Goal: Transaction & Acquisition: Download file/media

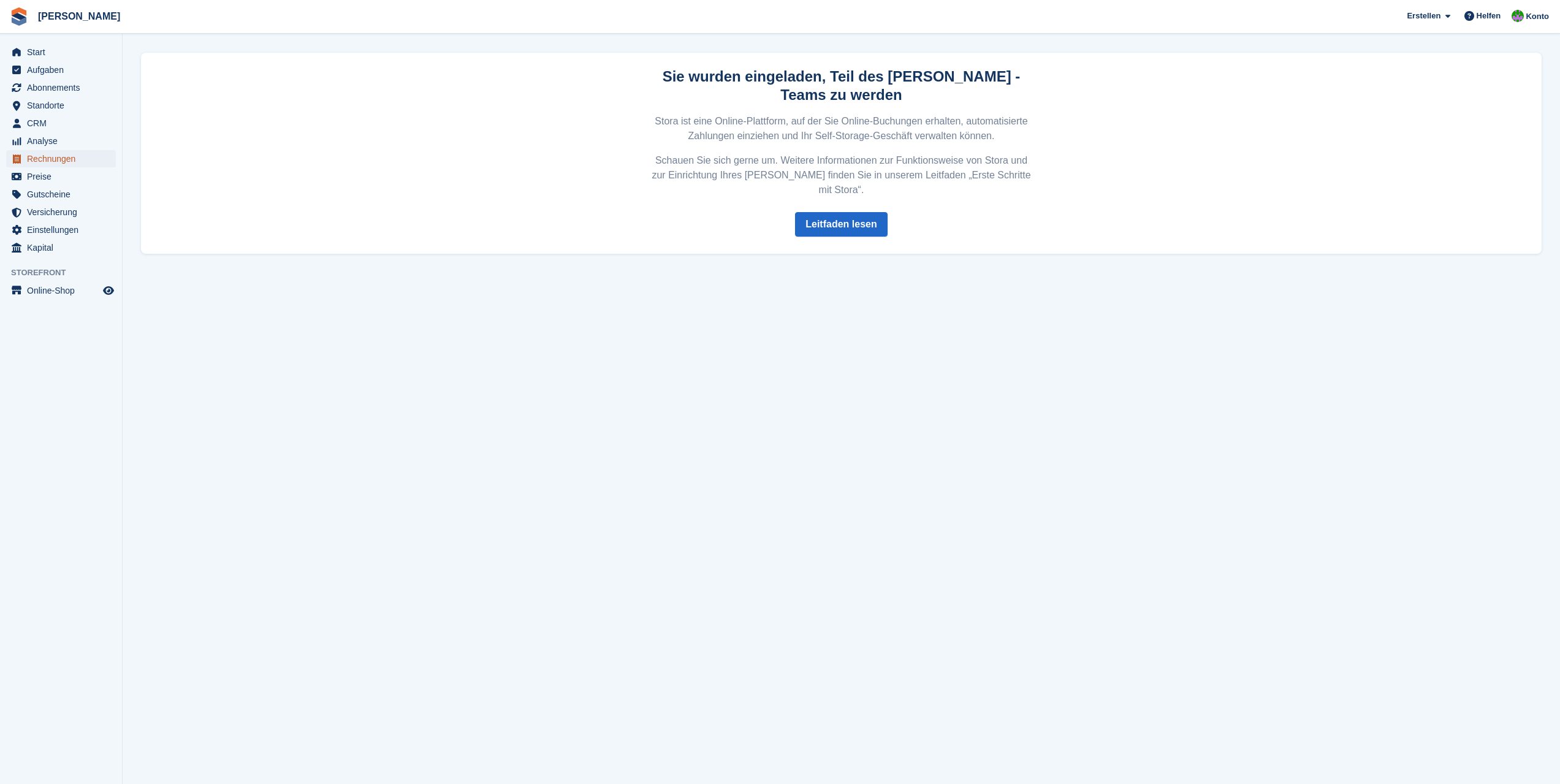
click at [51, 161] on span "Rechnungen" at bounding box center [63, 158] width 74 height 17
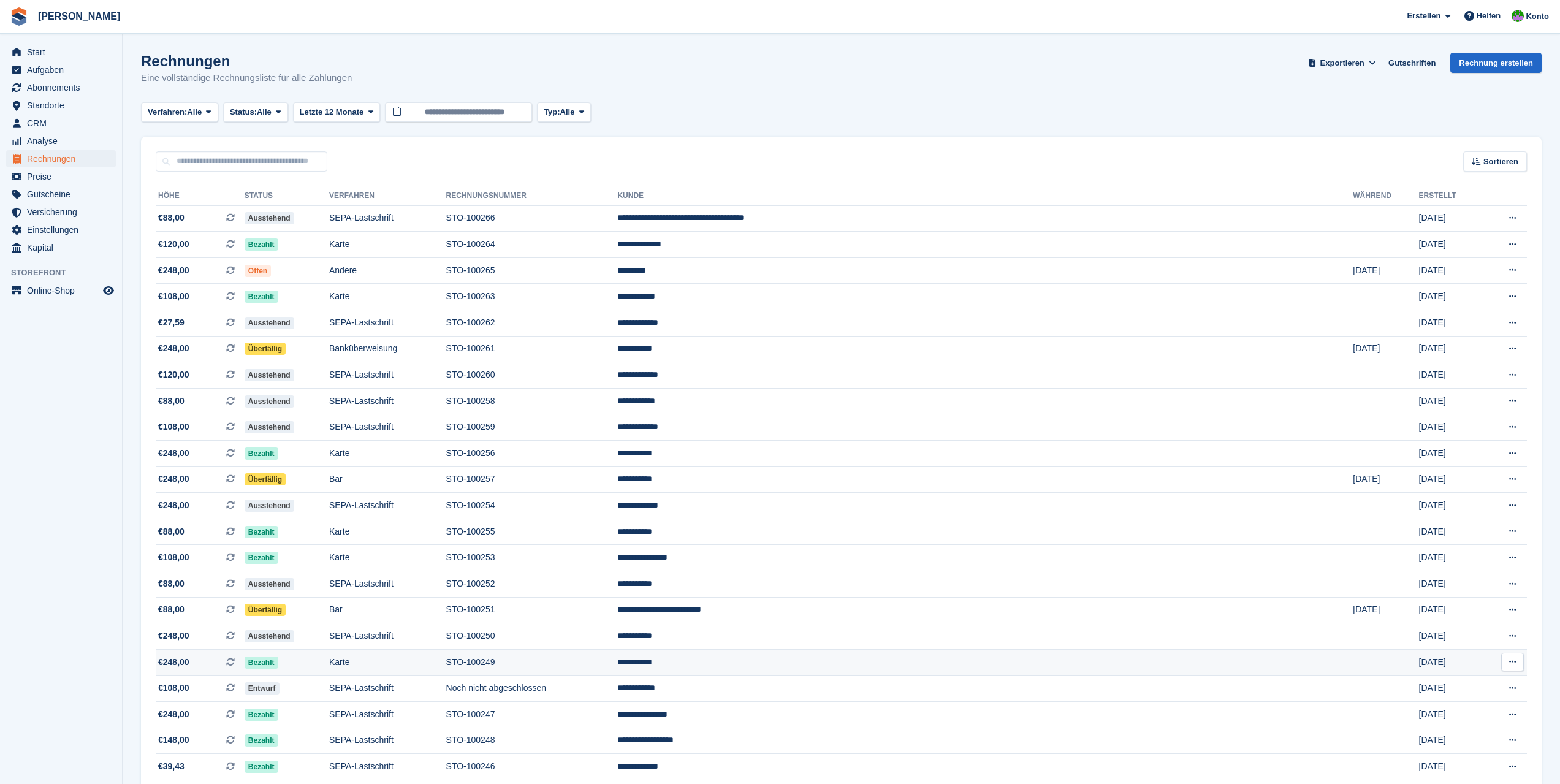
click at [618, 663] on td "STO-100249" at bounding box center [532, 662] width 172 height 26
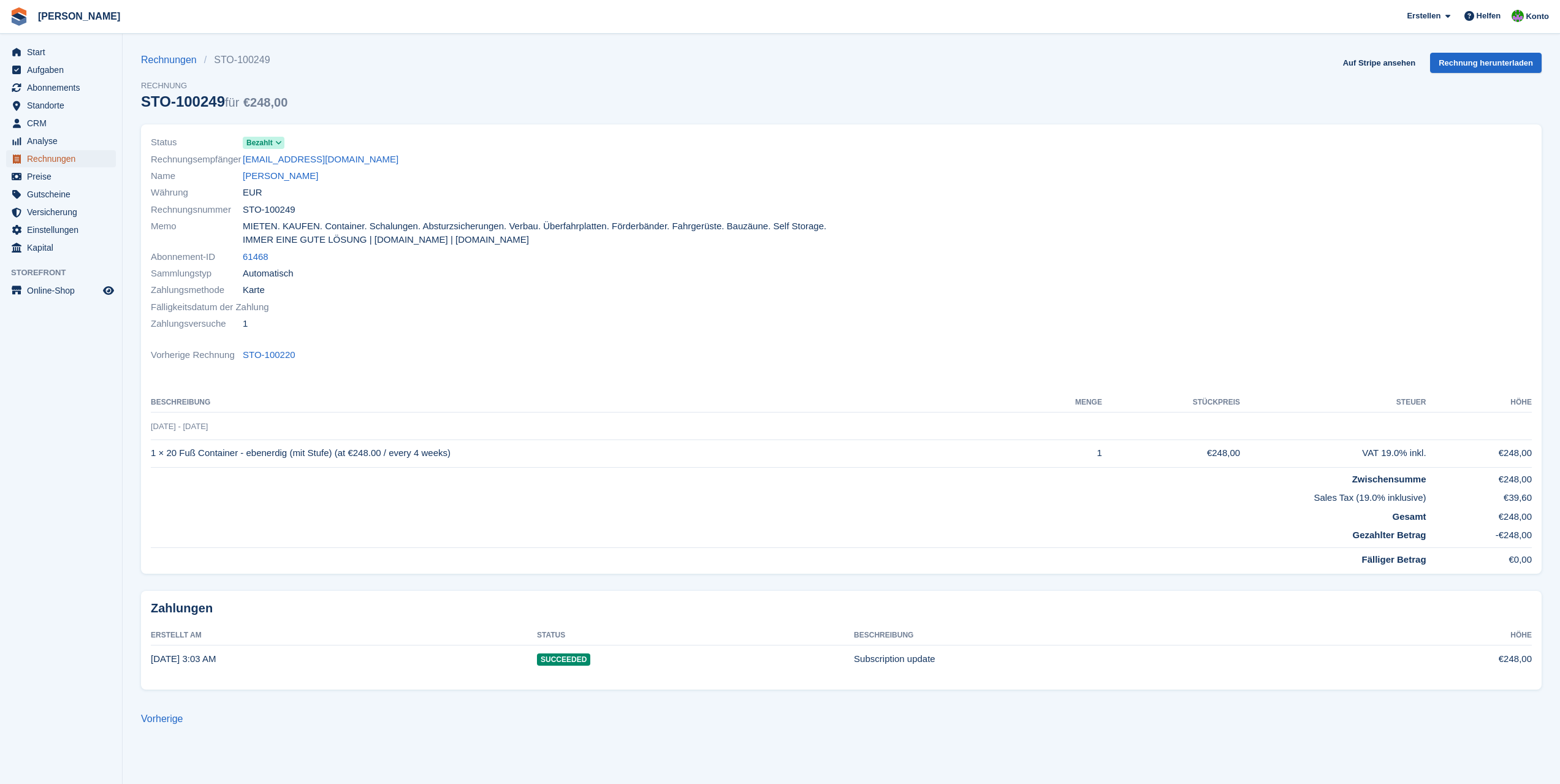
click at [64, 156] on span "Rechnungen" at bounding box center [63, 158] width 74 height 17
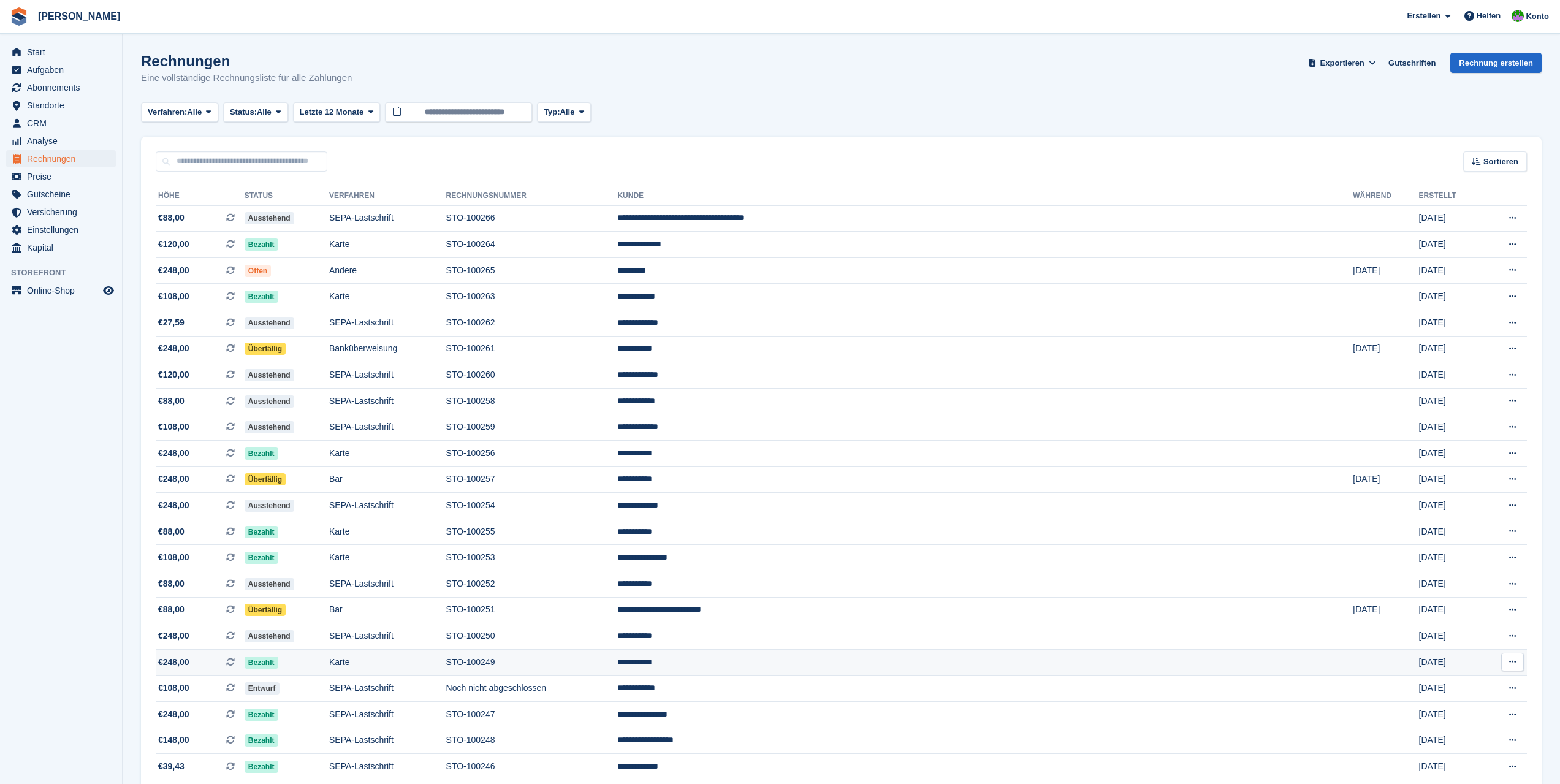
click at [1512, 664] on icon at bounding box center [1512, 661] width 7 height 8
click at [1469, 684] on p "PDF Herunterladen" at bounding box center [1466, 685] width 107 height 16
click at [1512, 633] on icon at bounding box center [1512, 635] width 7 height 8
click at [1479, 657] on p "PDF Herunterladen" at bounding box center [1466, 660] width 107 height 16
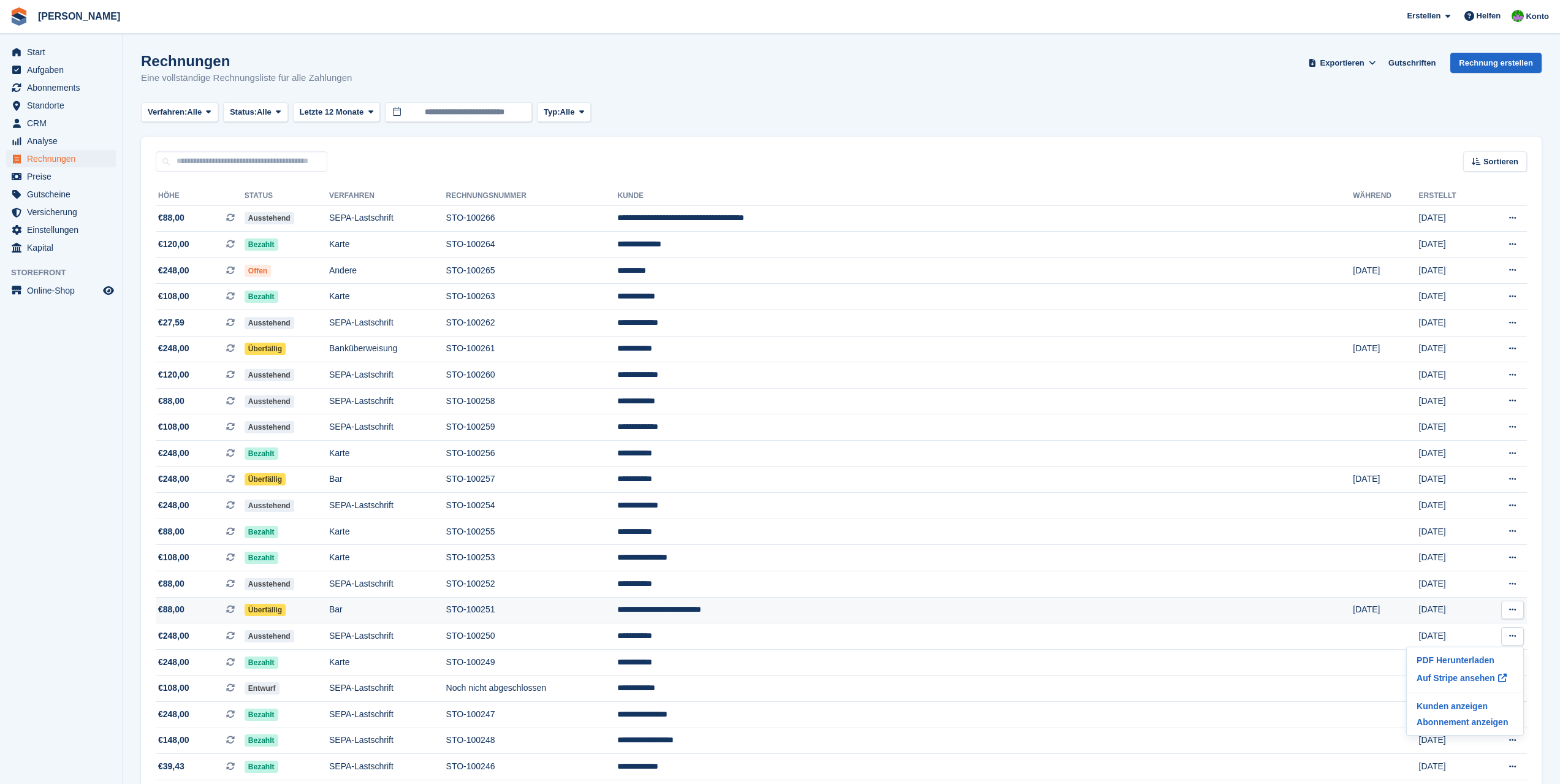
click at [1515, 612] on icon at bounding box center [1512, 609] width 7 height 8
click at [1486, 633] on p "PDF Herunterladen" at bounding box center [1466, 633] width 107 height 16
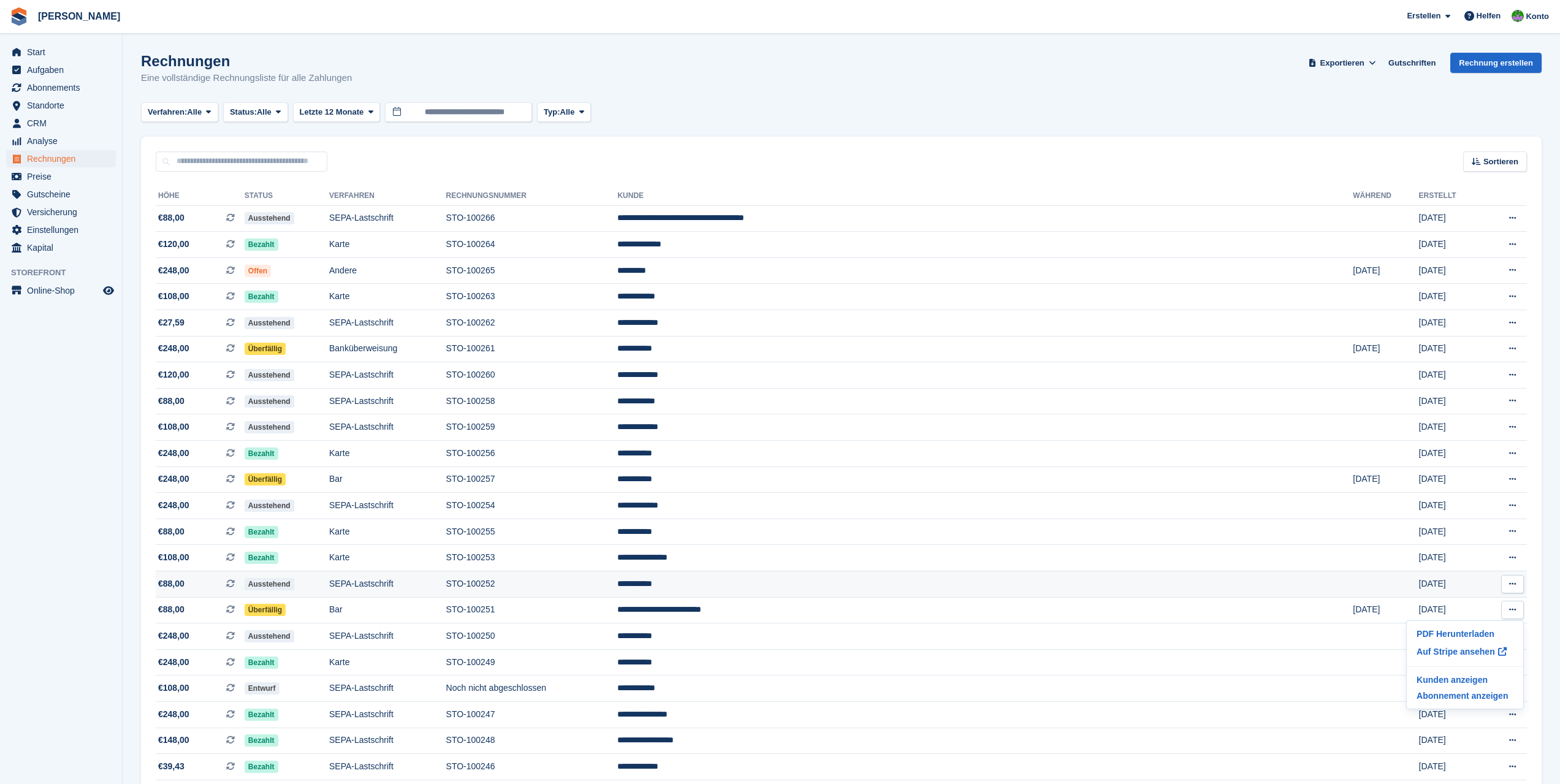
click at [1516, 583] on icon at bounding box center [1512, 583] width 7 height 8
click at [1482, 612] on p "PDF Herunterladen" at bounding box center [1466, 608] width 107 height 16
click at [1458, 559] on td "29 Sep" at bounding box center [1451, 557] width 65 height 26
click at [1515, 558] on icon at bounding box center [1512, 557] width 7 height 8
click at [1472, 585] on p "PDF Herunterladen" at bounding box center [1466, 581] width 107 height 16
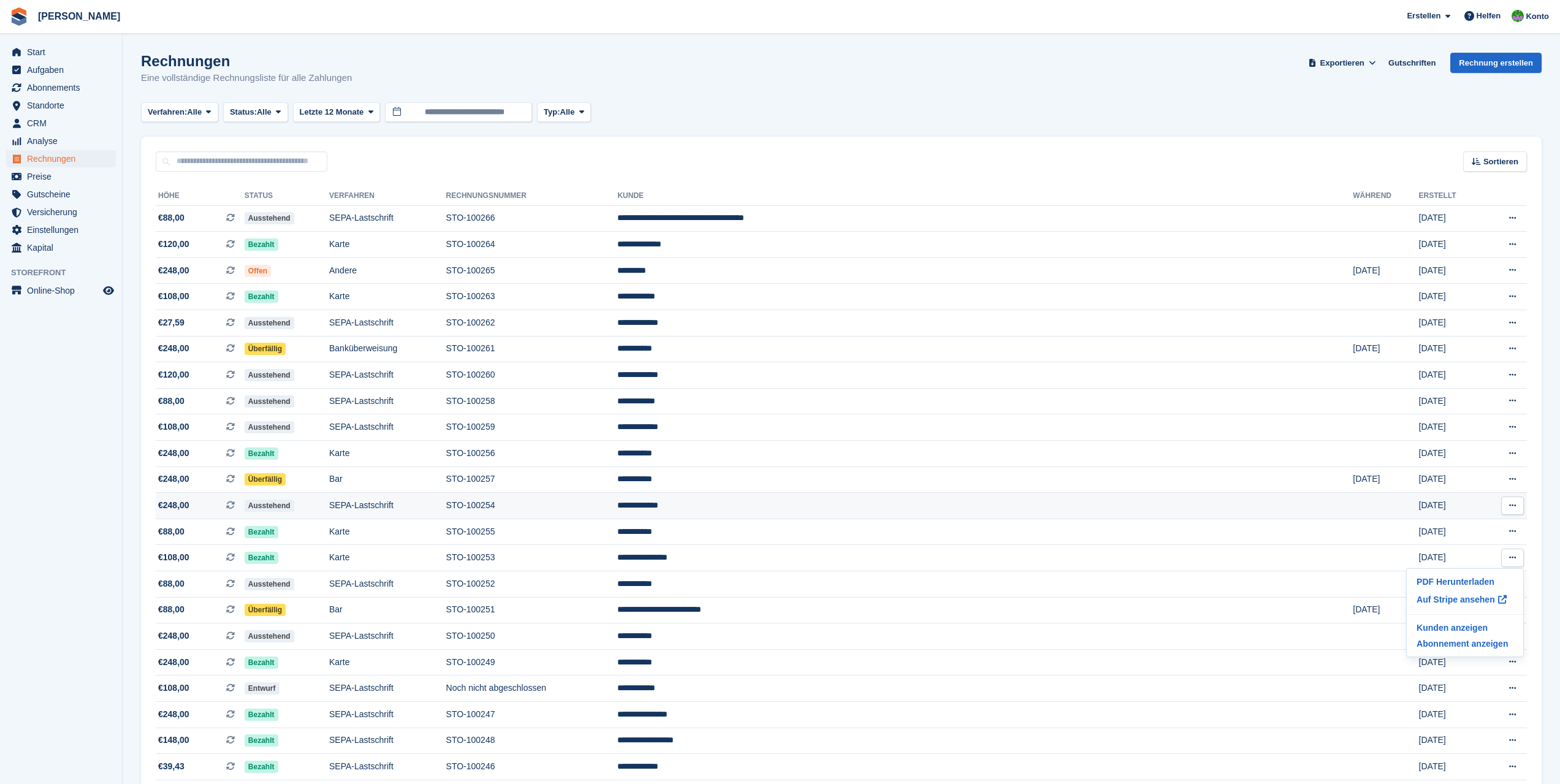
click at [1511, 502] on icon at bounding box center [1512, 505] width 7 height 8
click at [1484, 528] on p "PDF Herunterladen" at bounding box center [1466, 529] width 107 height 16
click at [1525, 526] on td "PDF Herunterladen Auf Stripe ansehen Kunden anzeigen Abonnement anzeigen" at bounding box center [1504, 531] width 44 height 26
click at [1511, 531] on icon at bounding box center [1512, 531] width 7 height 8
click at [1485, 554] on p "PDF Herunterladen" at bounding box center [1466, 555] width 107 height 16
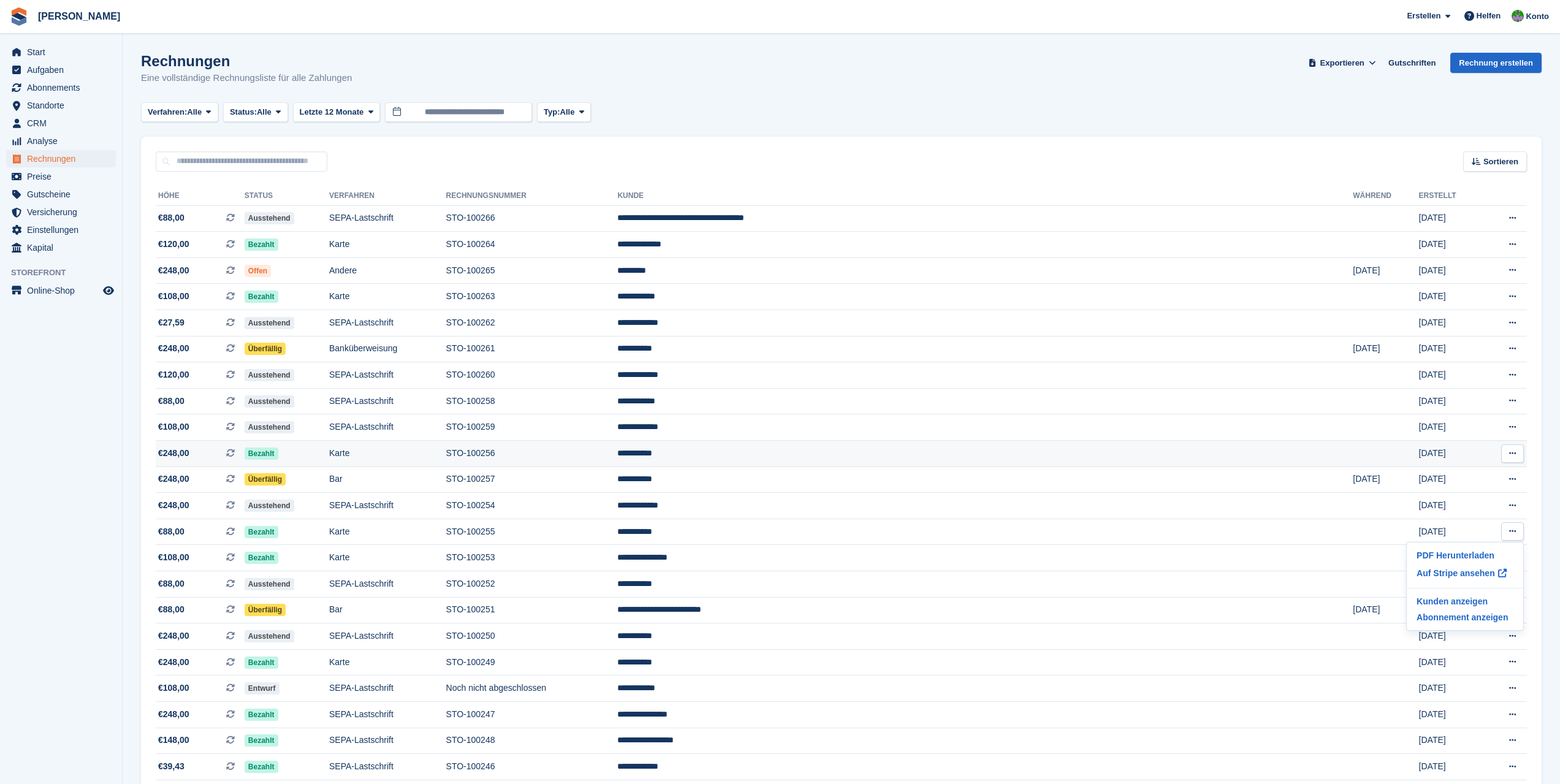
click at [1513, 454] on icon at bounding box center [1512, 453] width 7 height 8
click at [1483, 476] on p "PDF Herunterladen" at bounding box center [1466, 477] width 107 height 16
click at [1511, 476] on icon at bounding box center [1512, 479] width 7 height 8
click at [1479, 502] on p "PDF Herunterladen" at bounding box center [1466, 503] width 107 height 16
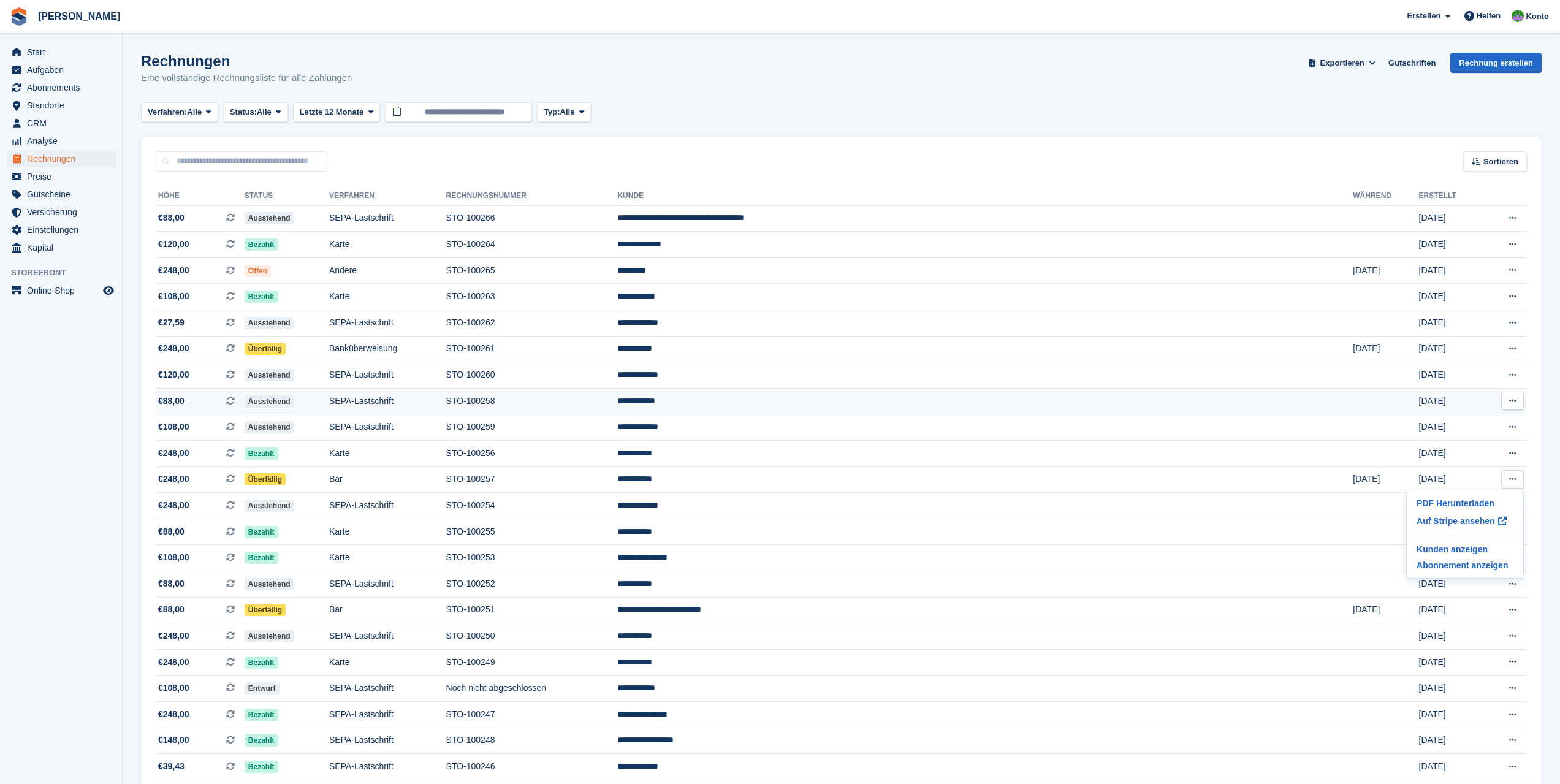
click at [1515, 402] on icon at bounding box center [1512, 401] width 7 height 8
click at [1469, 421] on p "PDF Herunterladen" at bounding box center [1466, 424] width 107 height 16
click at [1508, 425] on button at bounding box center [1512, 427] width 23 height 19
click at [1478, 450] on p "PDF Herunterladen" at bounding box center [1466, 450] width 107 height 16
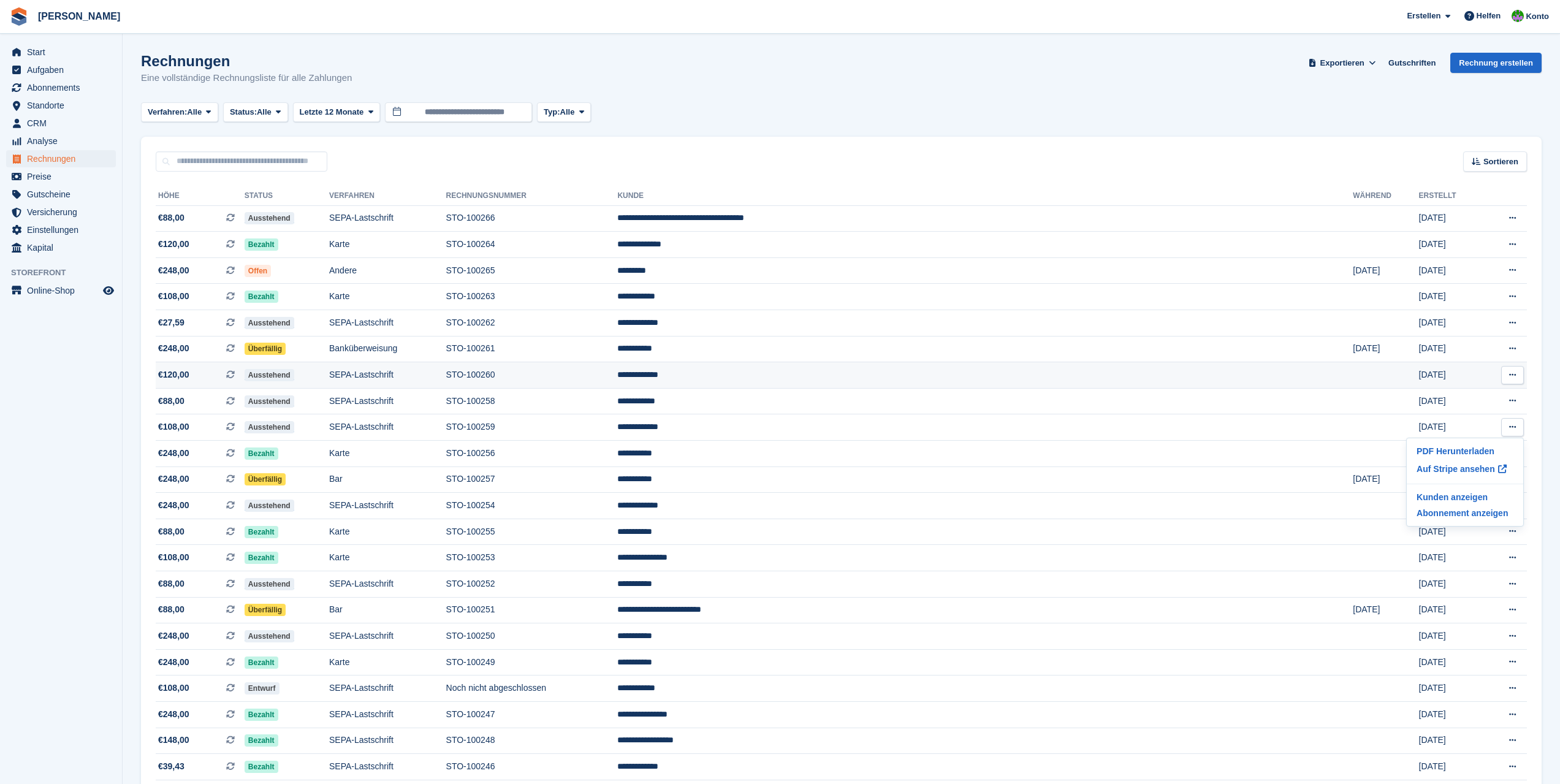
click at [1511, 377] on icon at bounding box center [1512, 375] width 7 height 8
click at [1483, 401] on p "PDF Herunterladen" at bounding box center [1466, 398] width 107 height 16
click at [1507, 348] on button at bounding box center [1512, 349] width 23 height 19
click at [1470, 372] on p "PDF Herunterladen" at bounding box center [1466, 372] width 107 height 16
click at [1506, 322] on button at bounding box center [1512, 323] width 23 height 19
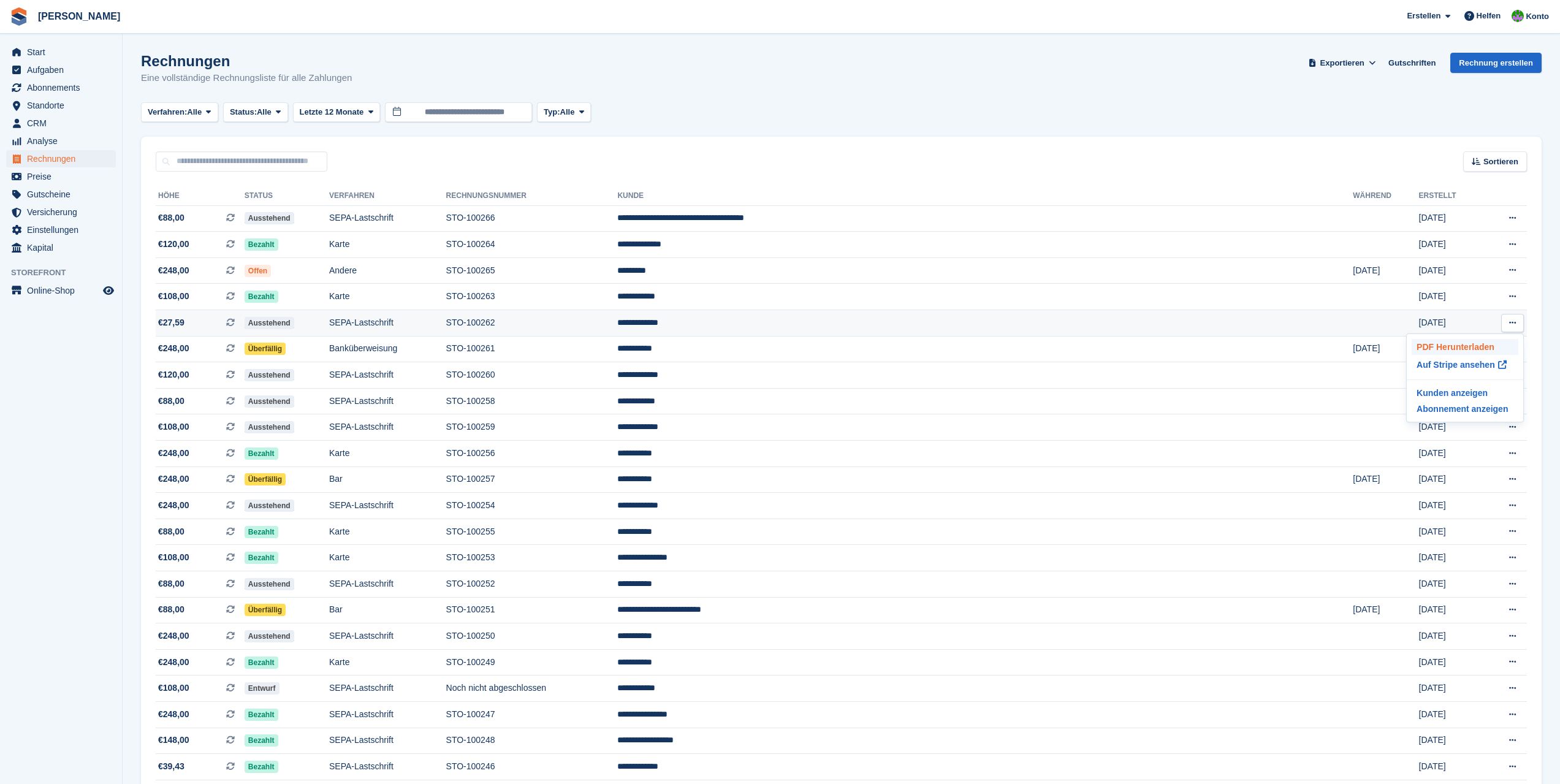
click at [1478, 343] on p "PDF Herunterladen" at bounding box center [1466, 346] width 107 height 16
click at [1518, 297] on button at bounding box center [1512, 297] width 23 height 19
click at [1515, 302] on button at bounding box center [1512, 297] width 23 height 19
click at [1483, 321] on p "PDF Herunterladen" at bounding box center [1466, 320] width 107 height 16
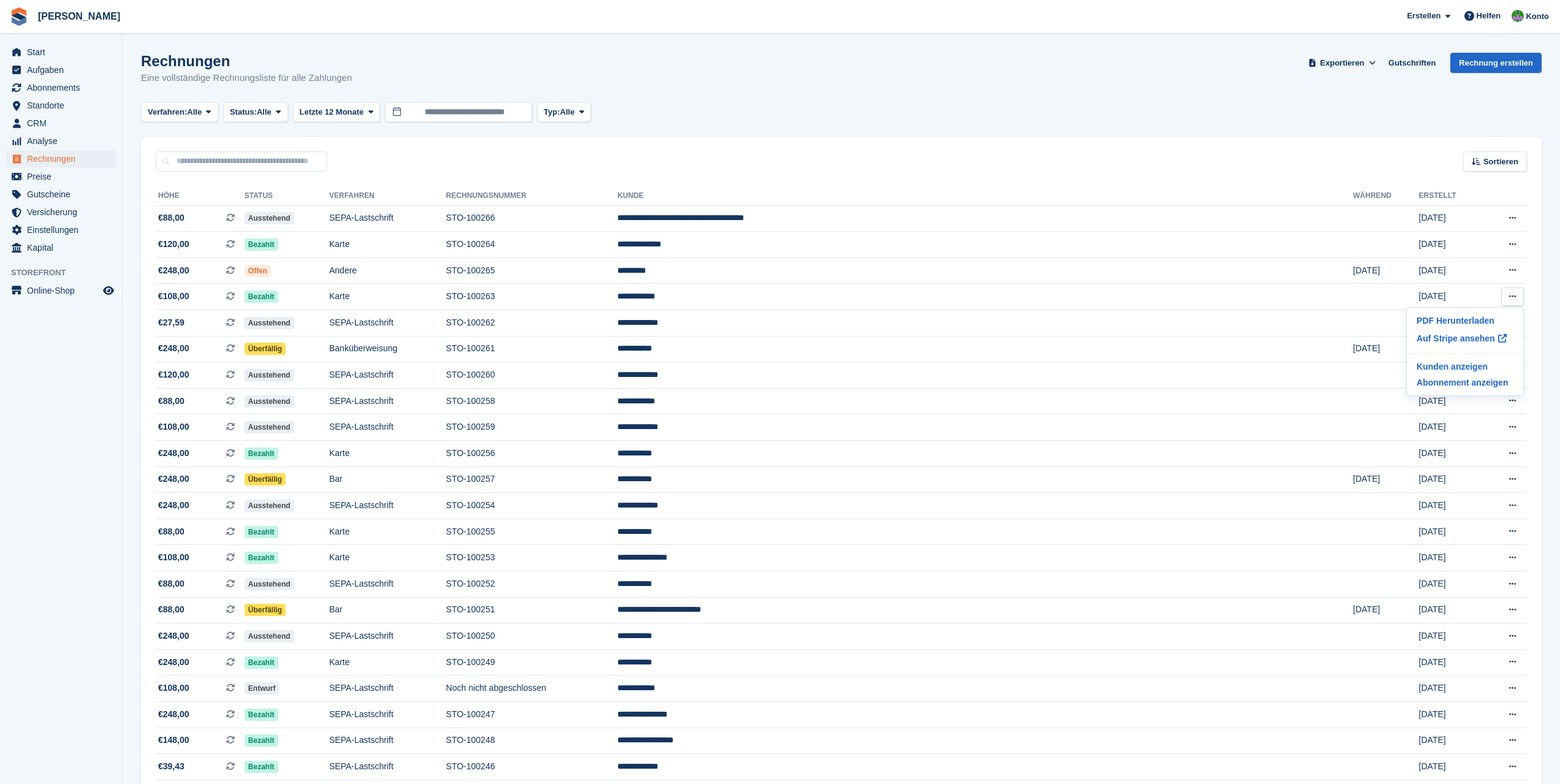
click at [1511, 244] on icon at bounding box center [1512, 244] width 7 height 8
click at [1481, 268] on p "PDF Herunterladen" at bounding box center [1466, 268] width 107 height 16
click at [1507, 272] on button at bounding box center [1512, 270] width 23 height 19
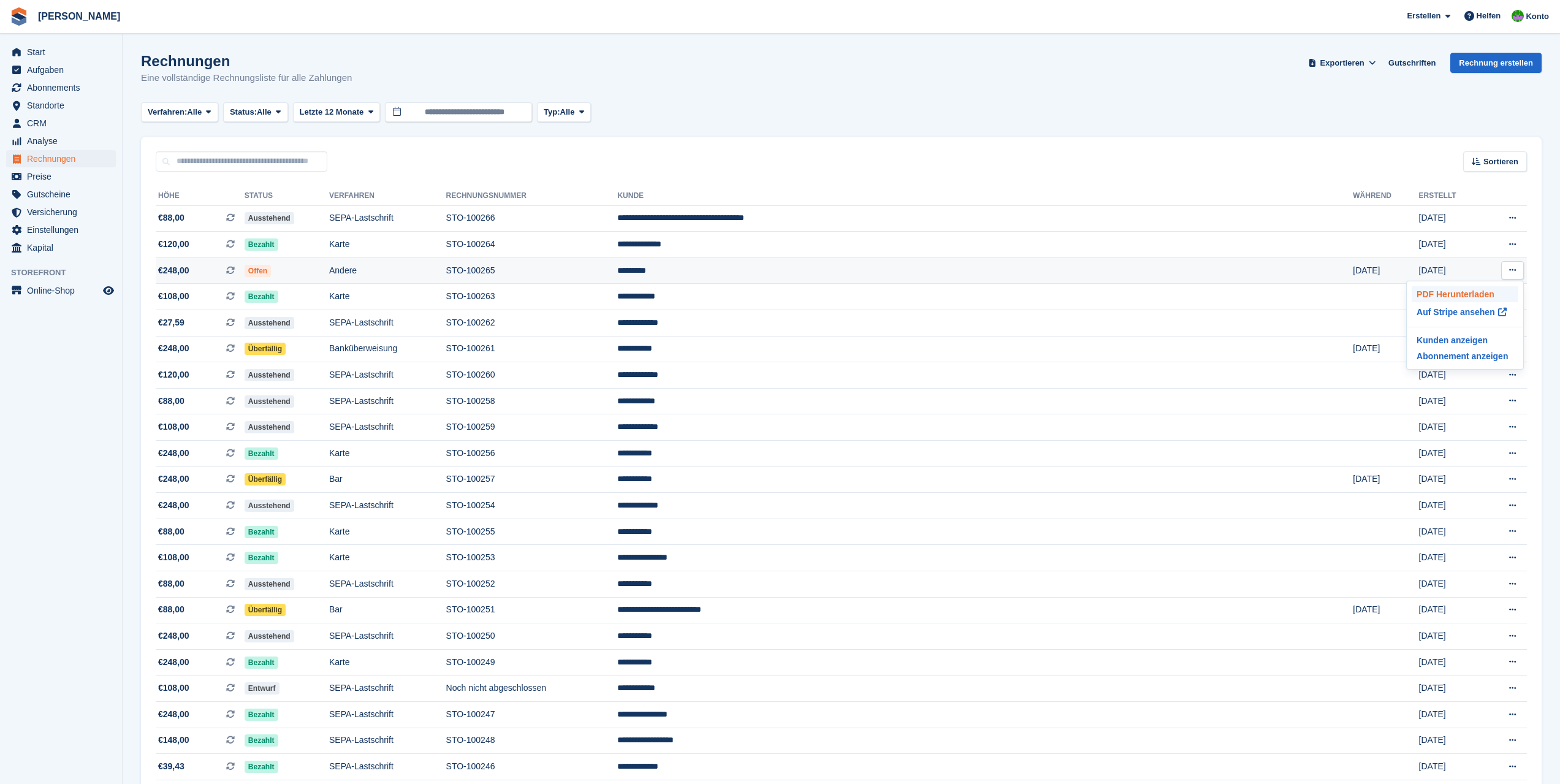
click at [1475, 291] on p "PDF Herunterladen" at bounding box center [1466, 294] width 107 height 16
click at [1512, 222] on icon at bounding box center [1512, 218] width 7 height 8
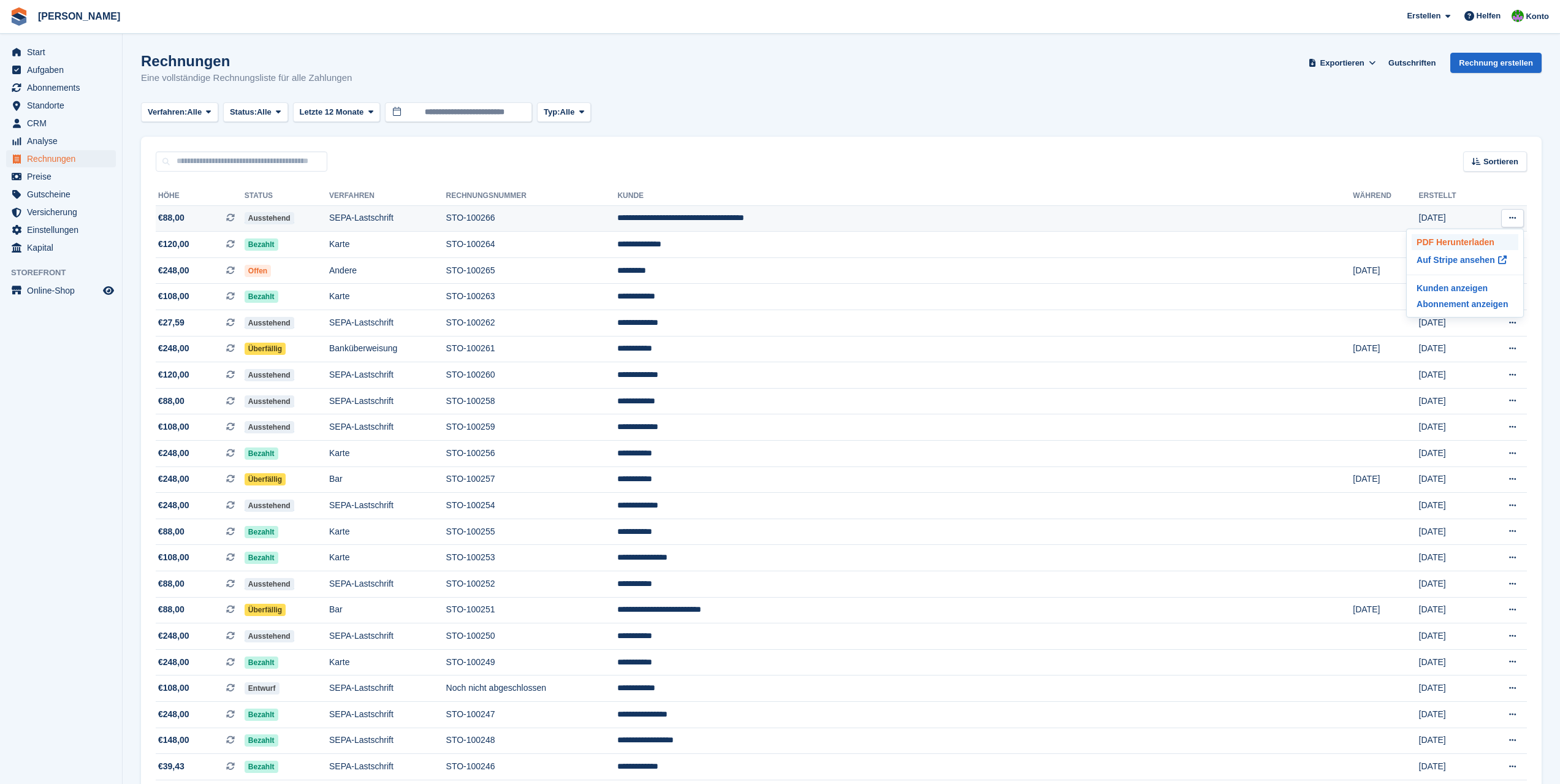
click at [1487, 242] on p "PDF Herunterladen" at bounding box center [1466, 242] width 107 height 16
